Goal: Navigation & Orientation: Find specific page/section

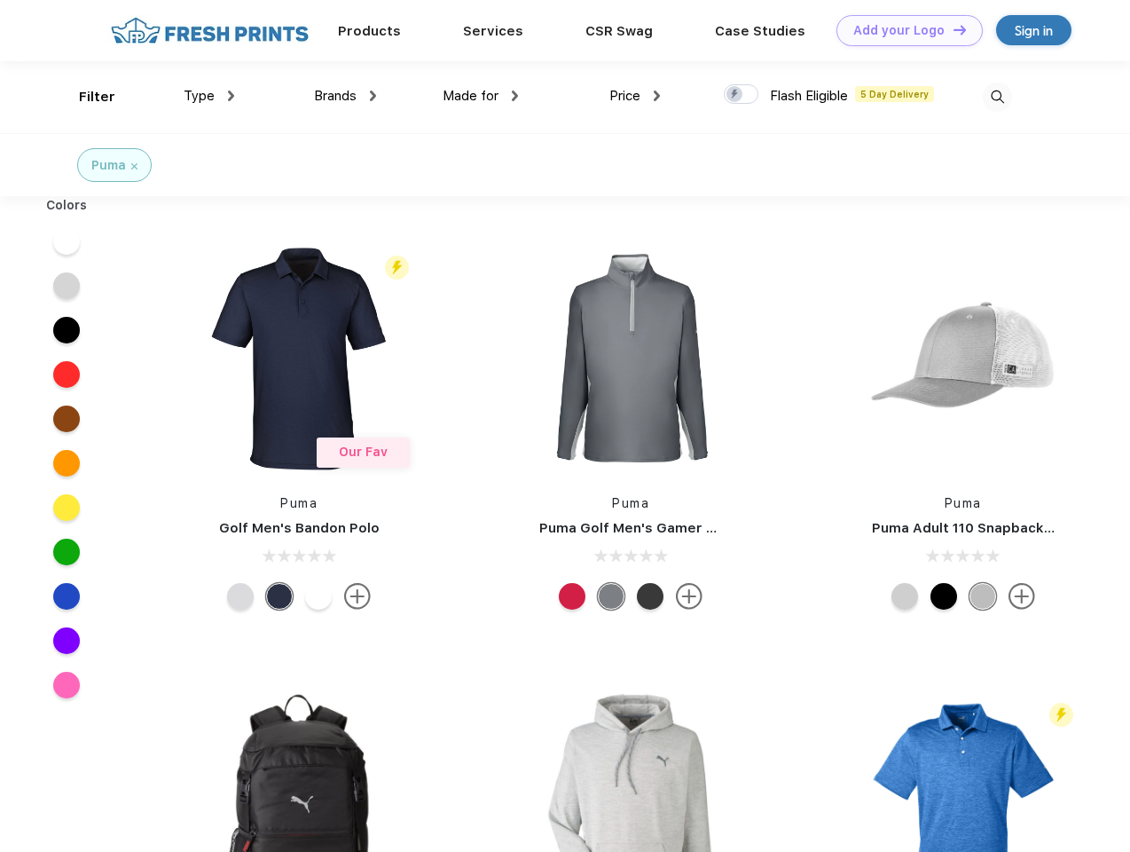
click at [903, 30] on link "Add your Logo Design Tool" at bounding box center [909, 30] width 146 height 31
click at [0, 0] on div "Design Tool" at bounding box center [0, 0] width 0 height 0
click at [952, 29] on link "Add your Logo Design Tool" at bounding box center [909, 30] width 146 height 31
click at [85, 97] on div "Filter" at bounding box center [97, 97] width 36 height 20
click at [209, 96] on span "Type" at bounding box center [199, 96] width 31 height 16
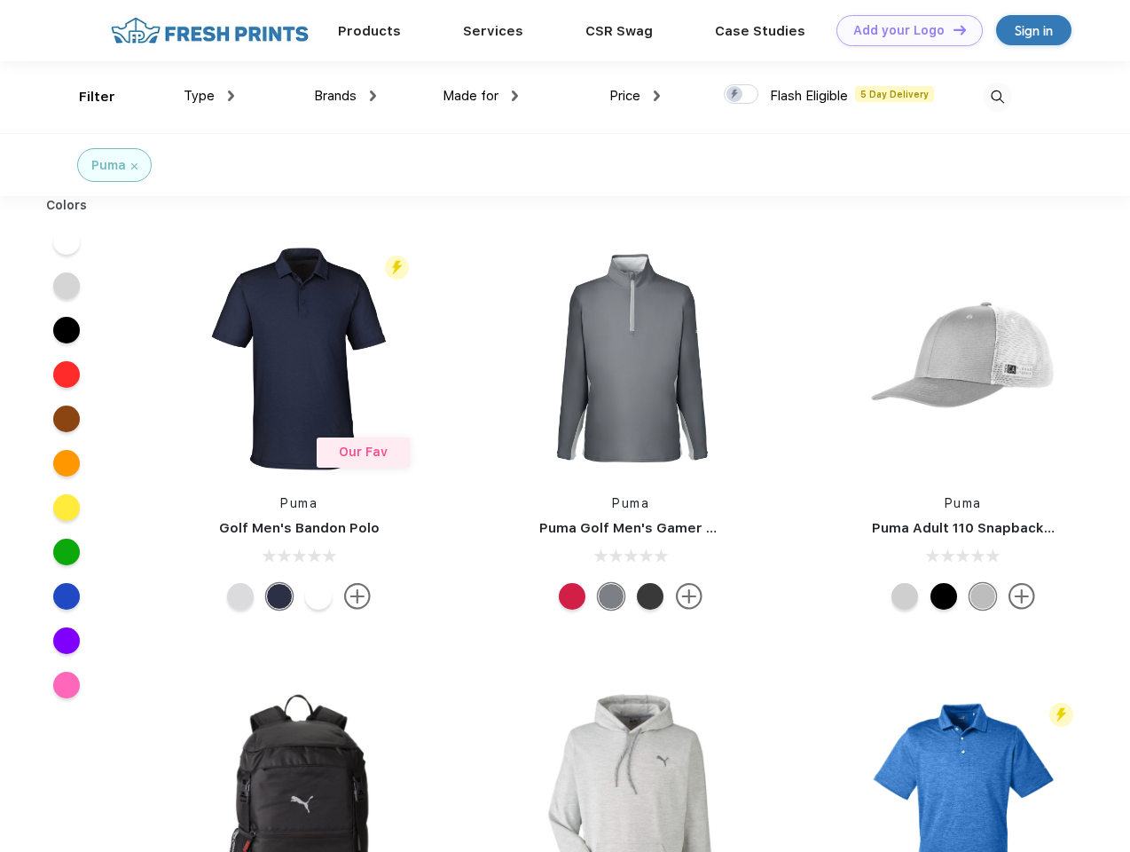
click at [345, 96] on span "Brands" at bounding box center [335, 96] width 43 height 16
click at [481, 96] on span "Made for" at bounding box center [471, 96] width 56 height 16
click at [635, 96] on span "Price" at bounding box center [624, 96] width 31 height 16
click at [742, 95] on div at bounding box center [741, 94] width 35 height 20
click at [735, 95] on input "checkbox" at bounding box center [730, 89] width 12 height 12
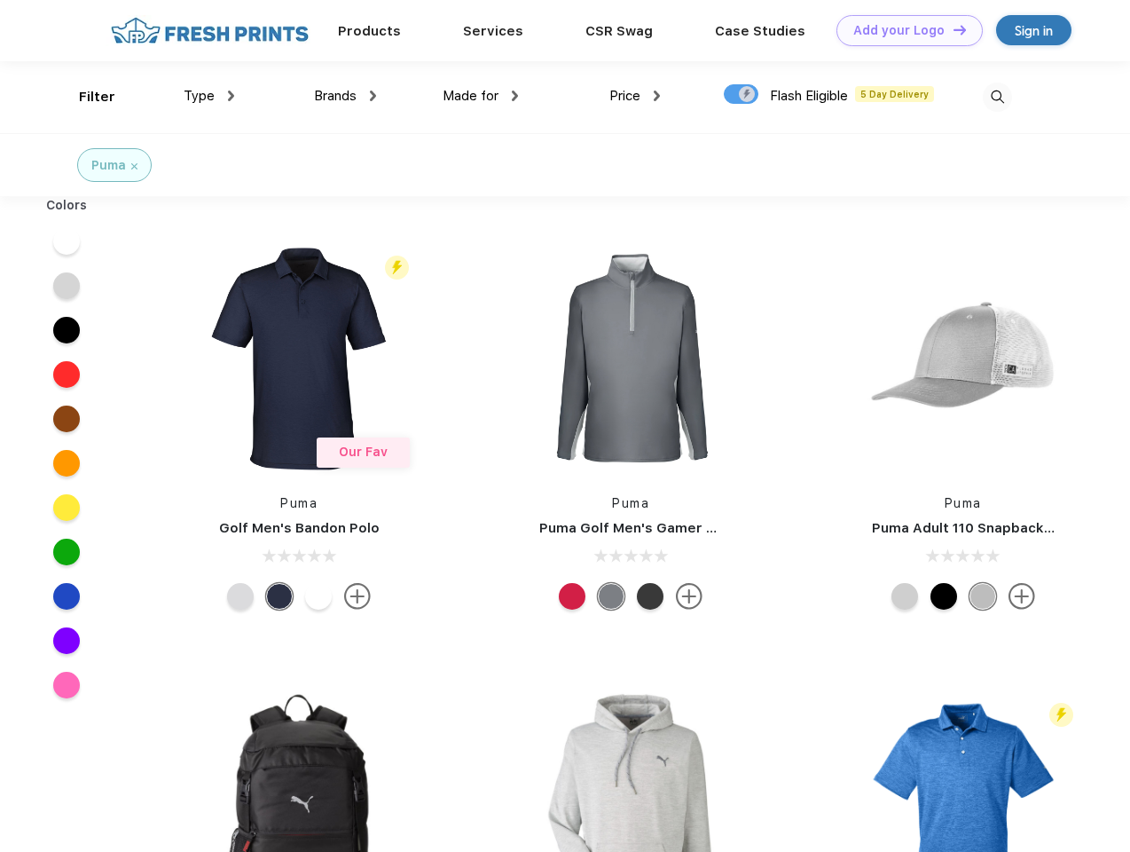
click at [997, 97] on img at bounding box center [997, 96] width 29 height 29
